Goal: Information Seeking & Learning: Check status

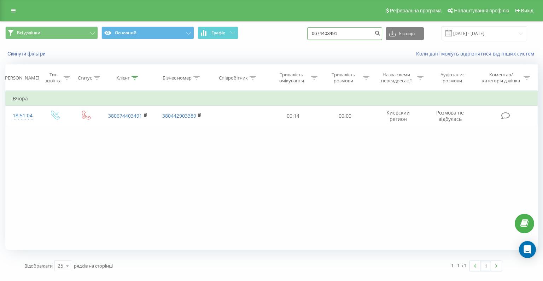
drag, startPoint x: 0, startPoint y: 0, endPoint x: 305, endPoint y: 34, distance: 306.4
click at [305, 34] on div "Всі дзвінки Основний Графік 0674403491 Експорт .csv .xls .xlsx 22.05.2025 - 22.…" at bounding box center [271, 33] width 532 height 14
paste input "380677887"
click at [332, 34] on input "380677887491" at bounding box center [344, 33] width 75 height 13
type input "0677887491"
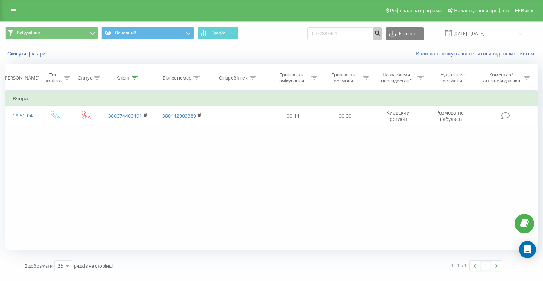
click at [380, 34] on icon "submit" at bounding box center [377, 32] width 6 height 4
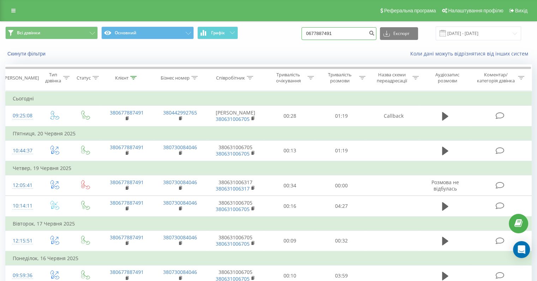
drag, startPoint x: 344, startPoint y: 35, endPoint x: 350, endPoint y: 33, distance: 6.2
click at [344, 34] on input "0677887491" at bounding box center [339, 33] width 75 height 13
drag, startPoint x: 350, startPoint y: 33, endPoint x: 301, endPoint y: 31, distance: 49.5
click at [301, 31] on div "Всі дзвінки Основний Графік 0677887491 Експорт .csv .xls .xlsx 22.05.2025 - 22.…" at bounding box center [268, 33] width 527 height 14
paste input "380634968399"
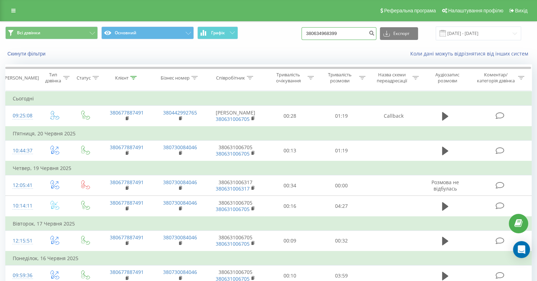
click at [327, 34] on input "380634968399" at bounding box center [339, 33] width 75 height 13
click at [325, 35] on input "380634968399" at bounding box center [339, 33] width 75 height 13
type input "0634968399"
click at [375, 33] on icon "submit" at bounding box center [372, 32] width 6 height 4
